Goal: Task Accomplishment & Management: Manage account settings

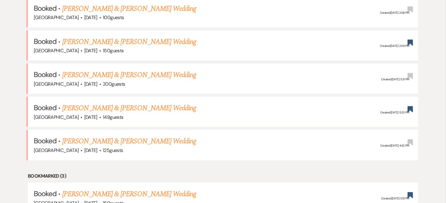
scroll to position [360, 0]
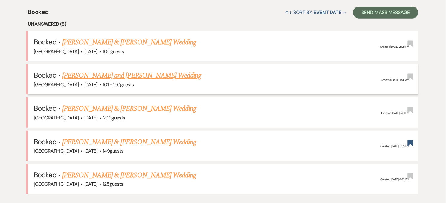
drag, startPoint x: 0, startPoint y: 0, endPoint x: 164, endPoint y: 70, distance: 178.1
click at [164, 70] on link "[PERSON_NAME] and [PERSON_NAME] Wedding" at bounding box center [131, 75] width 139 height 11
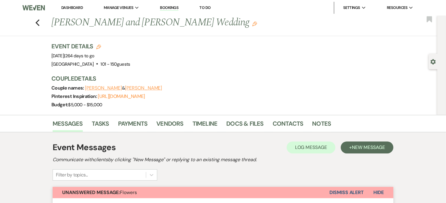
click at [73, 6] on link "Dashboard" at bounding box center [72, 7] width 22 height 5
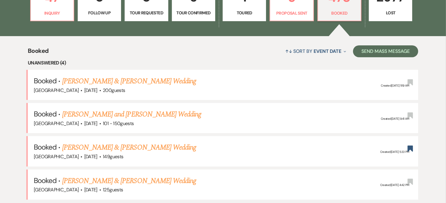
scroll to position [197, 0]
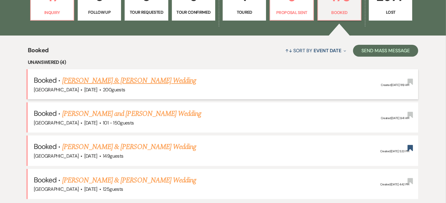
click at [116, 78] on link "[PERSON_NAME] & [PERSON_NAME] Wedding" at bounding box center [129, 80] width 134 height 11
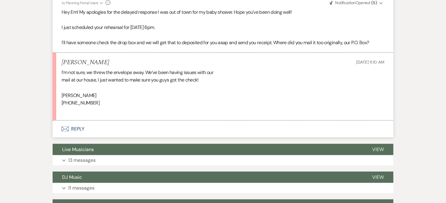
scroll to position [2627, 0]
